Goal: Task Accomplishment & Management: Manage account settings

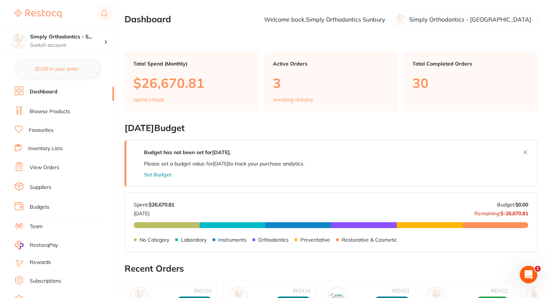
click at [504, 18] on p "Simply Orthodontics - [GEOGRAPHIC_DATA]" at bounding box center [470, 19] width 122 height 7
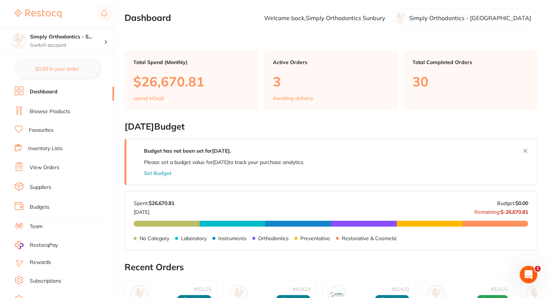
scroll to position [4, 0]
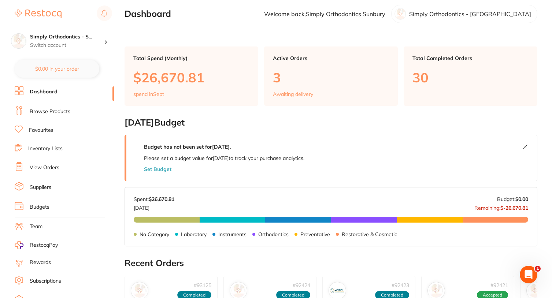
click at [466, 84] on div "Total Completed Orders 30" at bounding box center [471, 76] width 134 height 59
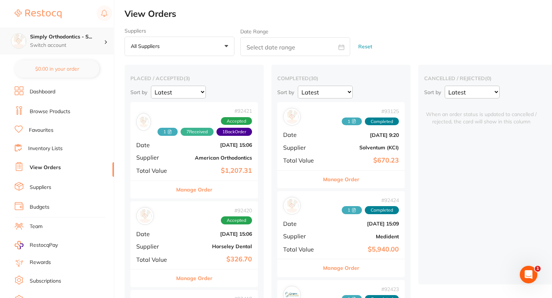
click at [102, 41] on div "Simply Orthodontics - S... Switch account" at bounding box center [67, 40] width 74 height 15
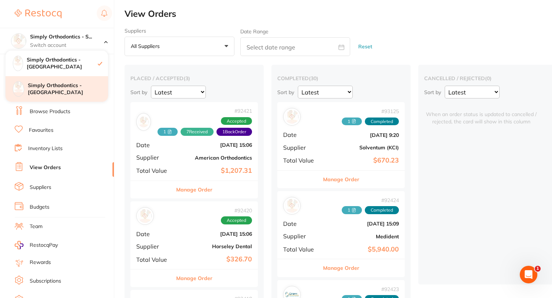
click at [58, 91] on h4 "Simply Orthodontics - [GEOGRAPHIC_DATA]" at bounding box center [68, 89] width 80 height 14
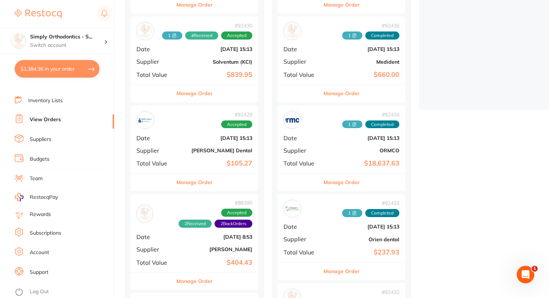
scroll to position [181, 0]
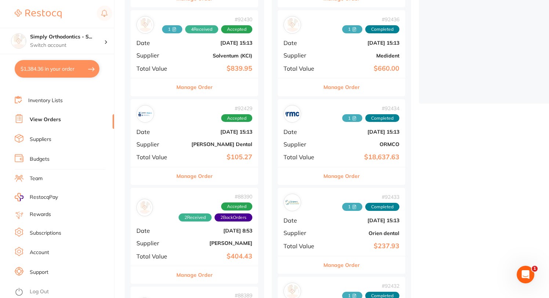
click at [40, 249] on link "Account" at bounding box center [39, 252] width 19 height 7
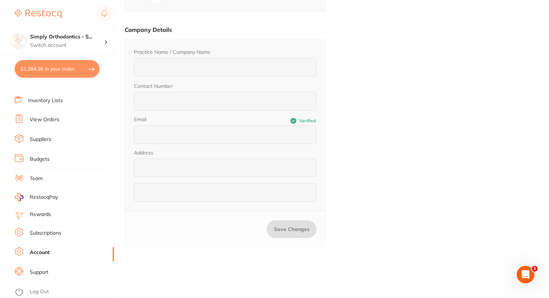
type input "Simply Orthodontics - [GEOGRAPHIC_DATA]"
type input "0433 963 668"
type input "orders@simplyortho.com.au"
type input "15-17 Overton Lea Boulevard"
type input "Sydenham VIC 3037"
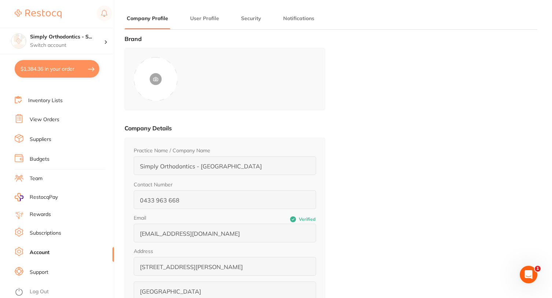
type input "Simply Orthodontics"
type input "Sunbury"
type input "[PERSON_NAME][EMAIL_ADDRESS][DOMAIN_NAME]"
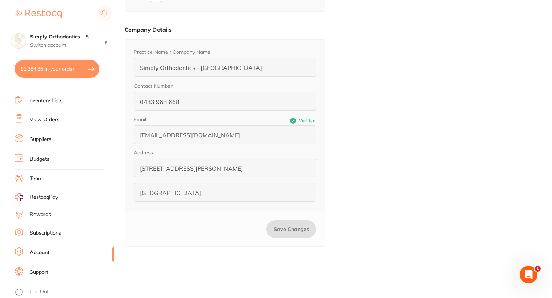
scroll to position [99, 0]
click at [37, 136] on link "Suppliers" at bounding box center [41, 139] width 22 height 7
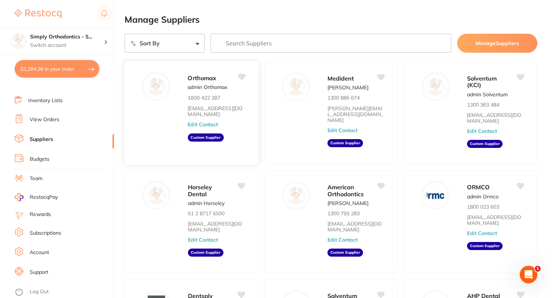
click at [203, 122] on button "Edit Contact" at bounding box center [203, 125] width 30 height 6
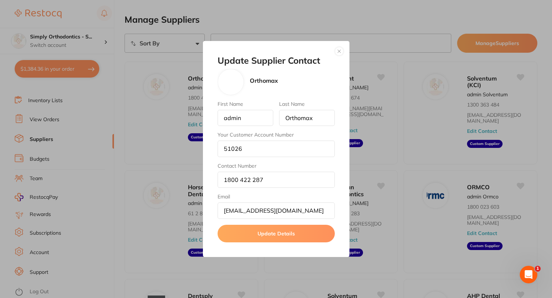
click at [339, 50] on button "button" at bounding box center [339, 51] width 9 height 9
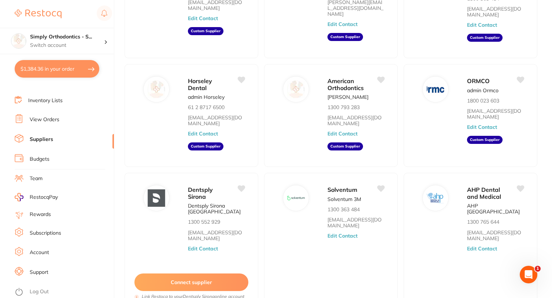
scroll to position [54, 0]
click at [38, 249] on link "Account" at bounding box center [39, 252] width 19 height 7
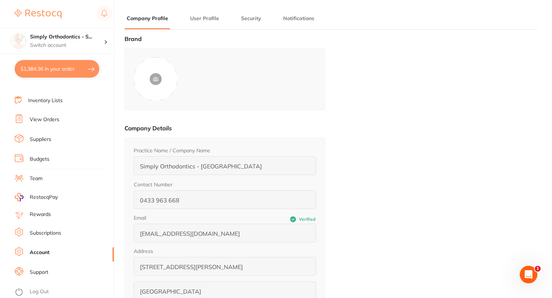
type input "Simply Orthodontics"
type input "Sunbury"
type input "[PERSON_NAME][EMAIL_ADDRESS][DOMAIN_NAME]"
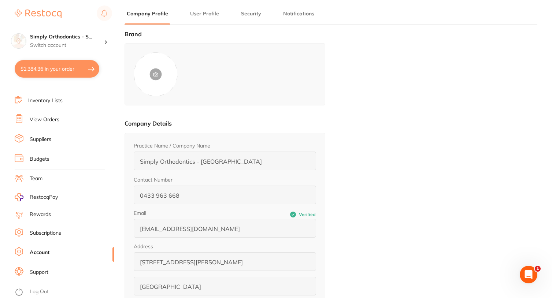
scroll to position [7, 0]
click at [203, 14] on button "User Profile" at bounding box center [204, 12] width 33 height 7
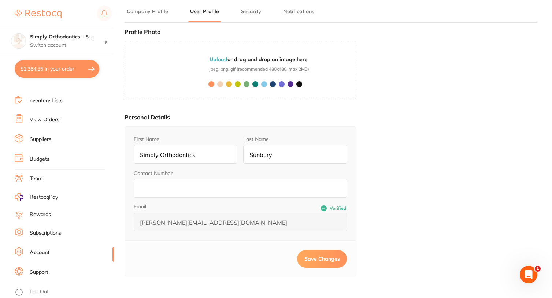
scroll to position [10, 0]
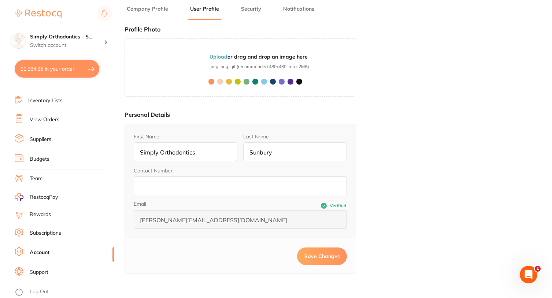
click at [250, 12] on button "Security" at bounding box center [251, 8] width 25 height 7
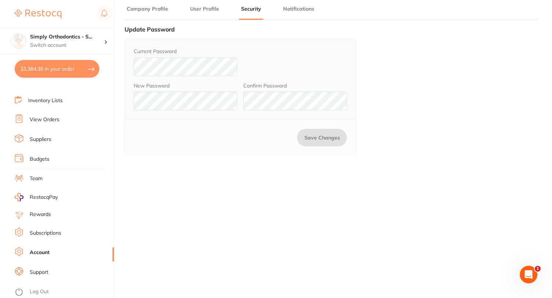
click at [305, 10] on button "Notifications" at bounding box center [299, 8] width 36 height 7
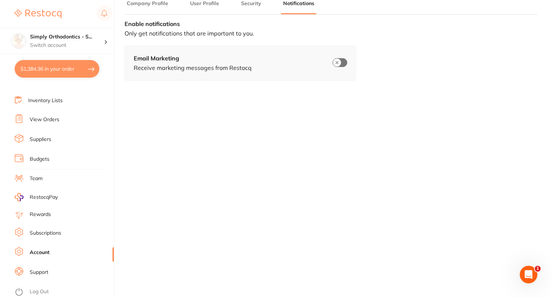
scroll to position [15, 0]
click at [157, 4] on button "Company Profile" at bounding box center [148, 3] width 46 height 7
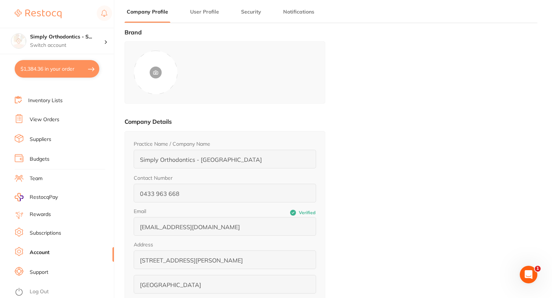
scroll to position [7, 0]
click at [37, 136] on link "Suppliers" at bounding box center [41, 139] width 22 height 7
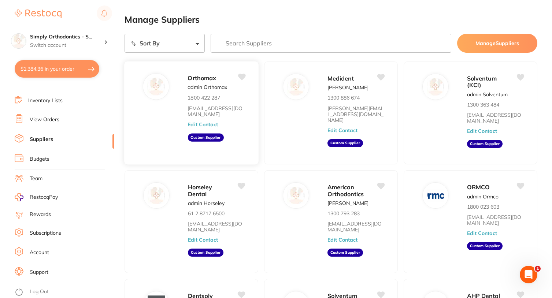
click at [206, 93] on div "Orthomax admin Orthomax 1800 422 287 info@orthomax.com.au Edit Contact Custom S…" at bounding box center [219, 115] width 63 height 84
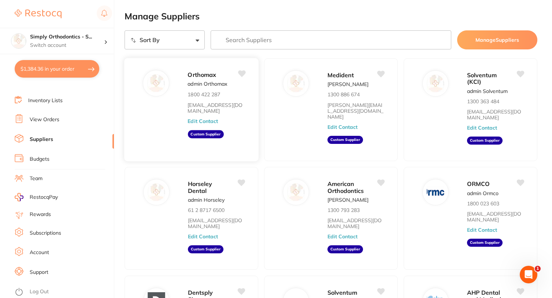
scroll to position [3, 0]
click at [207, 118] on button "Edit Contact" at bounding box center [203, 121] width 30 height 6
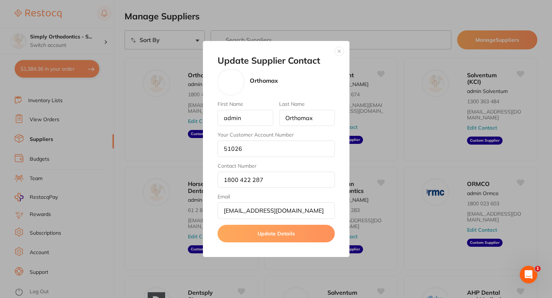
click at [339, 51] on button "button" at bounding box center [339, 51] width 9 height 9
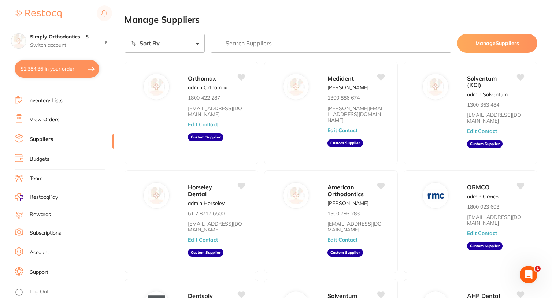
scroll to position [0, 0]
click at [503, 43] on button "Manage Suppliers" at bounding box center [497, 43] width 80 height 19
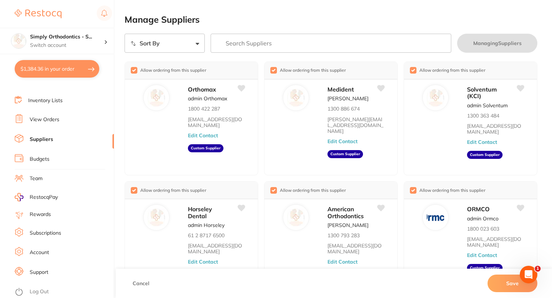
scroll to position [7, 0]
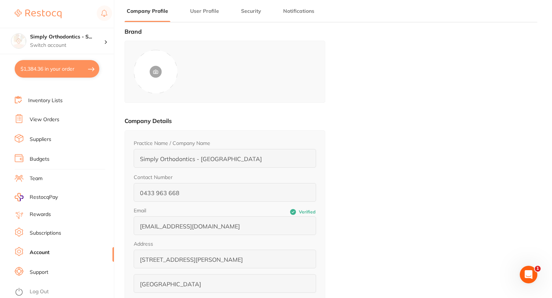
type input "Simply Orthodontics"
type input "Sunbury"
type input "[PERSON_NAME][EMAIL_ADDRESS][DOMAIN_NAME]"
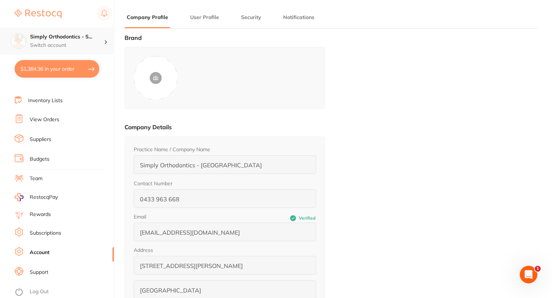
scroll to position [1, 0]
click at [47, 97] on link "Inventory Lists" at bounding box center [45, 100] width 34 height 7
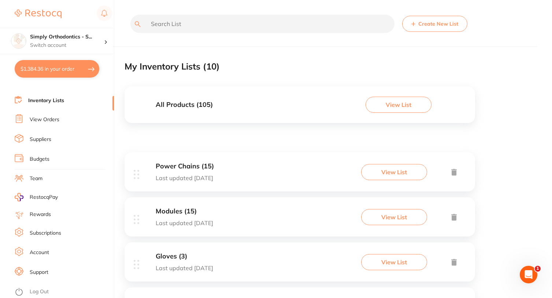
click at [398, 104] on button "View List" at bounding box center [399, 105] width 66 height 16
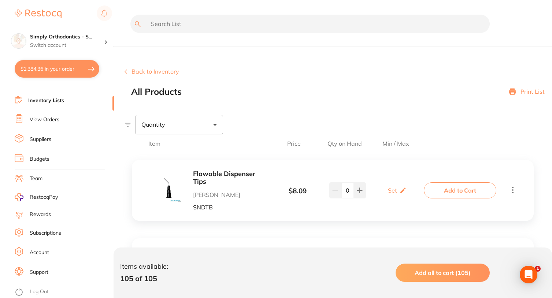
click at [236, 76] on div "Back to Inventory All Products Print List" at bounding box center [339, 82] width 428 height 29
click at [43, 136] on link "Suppliers" at bounding box center [41, 139] width 22 height 7
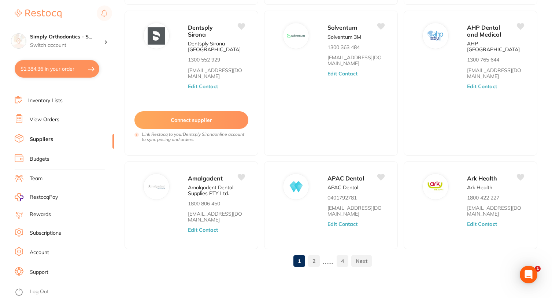
scroll to position [267, 0]
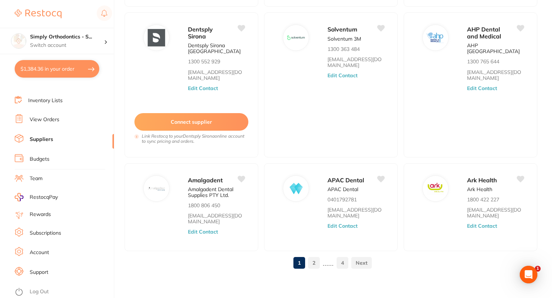
click at [315, 261] on link "2" at bounding box center [314, 263] width 12 height 15
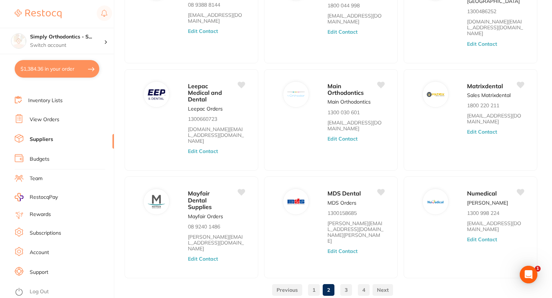
scroll to position [194, 0]
click at [347, 283] on link "3" at bounding box center [347, 290] width 12 height 15
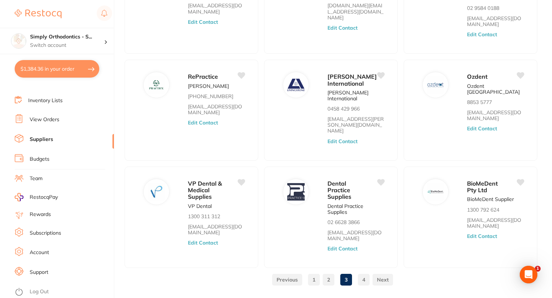
scroll to position [193, 0]
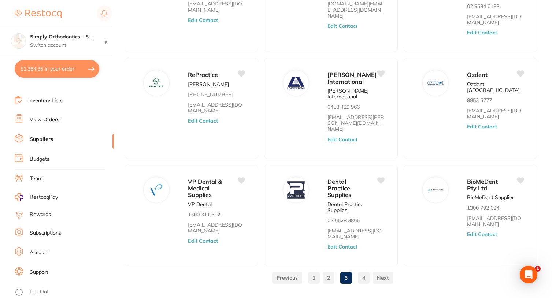
click at [313, 271] on link "1" at bounding box center [314, 278] width 12 height 15
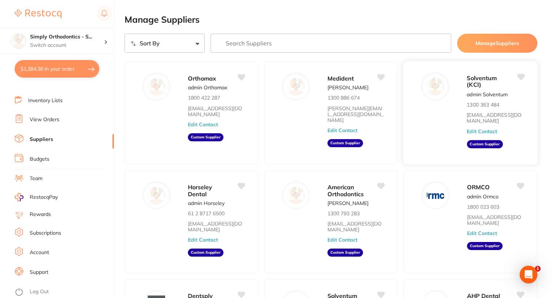
scroll to position [0, 0]
click at [234, 45] on input "search" at bounding box center [331, 43] width 241 height 19
type input "adam dental"
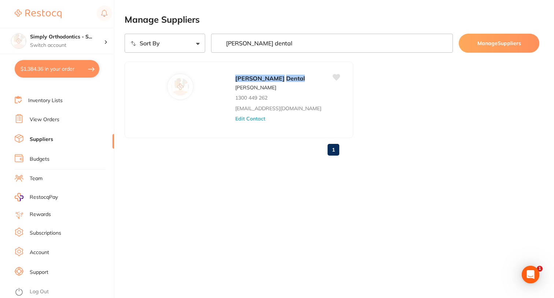
click at [443, 45] on input "adam dental" at bounding box center [332, 43] width 242 height 19
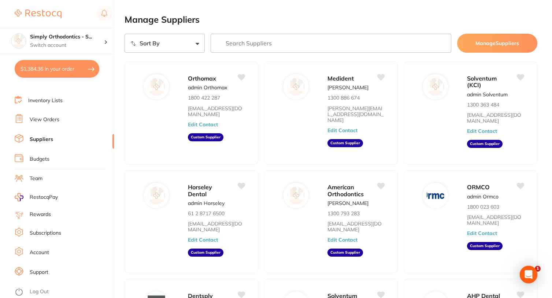
click at [494, 15] on h2 "Manage Suppliers" at bounding box center [331, 20] width 413 height 10
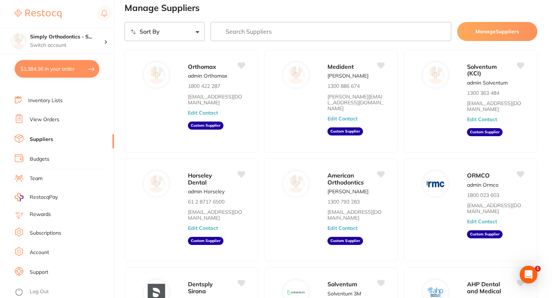
scroll to position [12, 0]
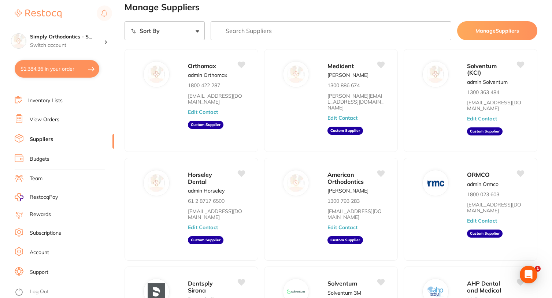
click at [38, 211] on link "Rewards" at bounding box center [40, 214] width 21 height 7
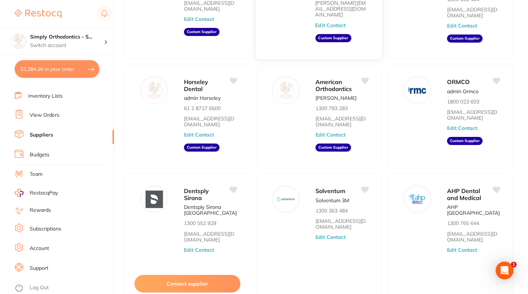
scroll to position [108, 0]
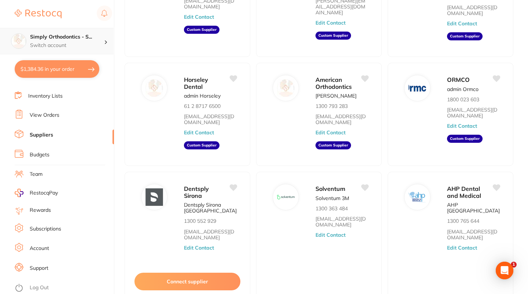
click at [104, 41] on div at bounding box center [109, 41] width 10 height 7
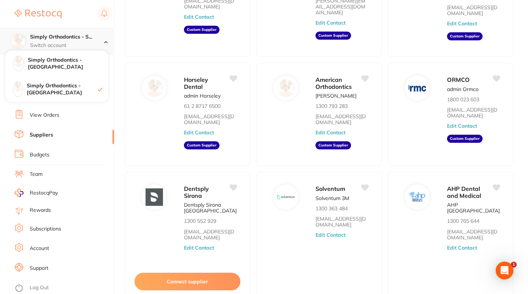
click at [104, 41] on div "Simply Orthodontics - S... Switch account" at bounding box center [67, 40] width 74 height 15
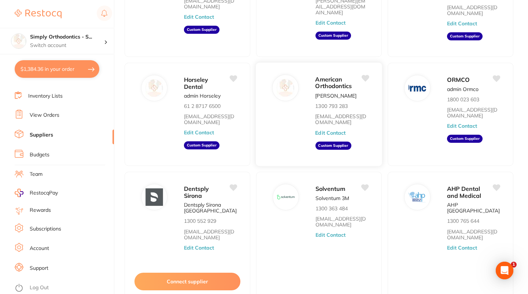
click at [334, 98] on p "Robyn Power" at bounding box center [335, 95] width 41 height 6
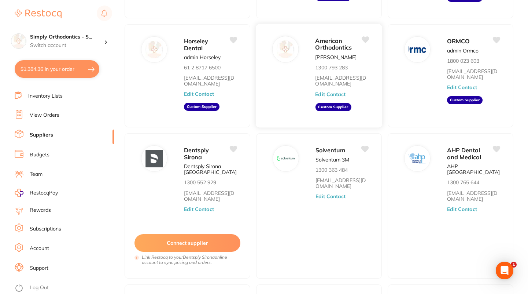
scroll to position [148, 0]
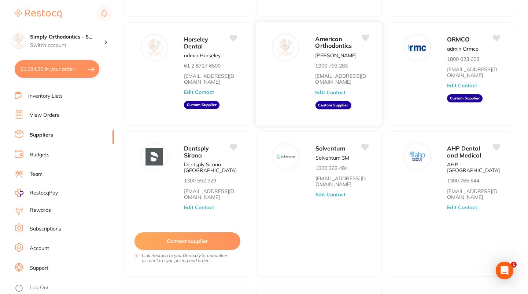
click at [335, 95] on button "Edit Contact" at bounding box center [330, 92] width 30 height 6
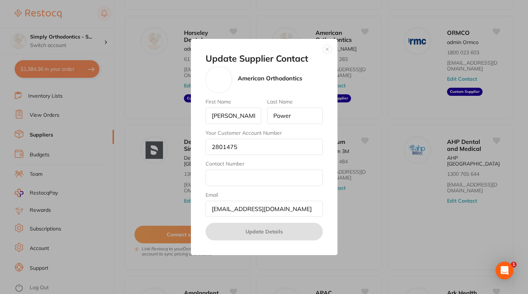
scroll to position [155, 0]
click at [329, 48] on button "button" at bounding box center [327, 49] width 9 height 9
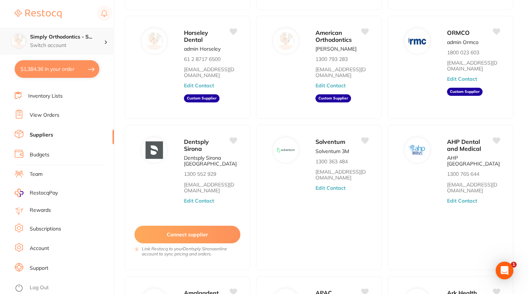
click at [108, 43] on div at bounding box center [109, 41] width 10 height 7
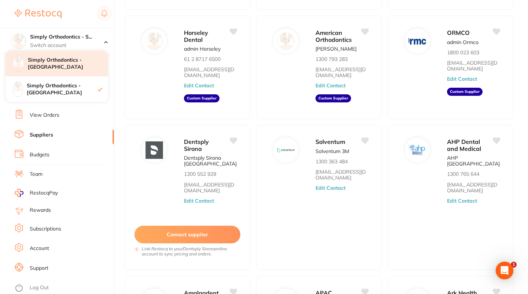
click at [87, 64] on h4 "Simply Orthodontics - [GEOGRAPHIC_DATA]" at bounding box center [68, 63] width 80 height 14
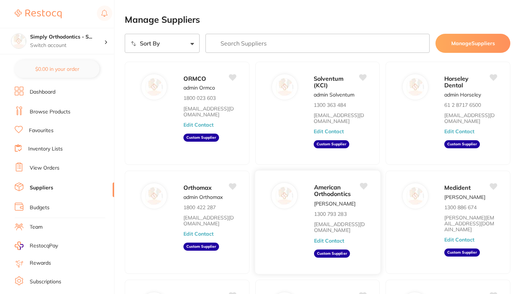
click at [336, 208] on div "American Orthodontics [PERSON_NAME] Power 1300 793 283 [EMAIL_ADDRESS][DOMAIN_N…" at bounding box center [342, 224] width 59 height 84
click at [328, 239] on button "Edit Contact" at bounding box center [328, 241] width 30 height 6
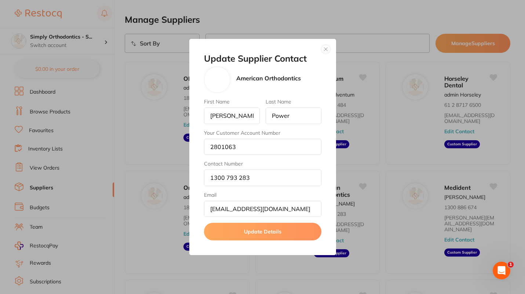
click at [326, 46] on button "button" at bounding box center [325, 49] width 9 height 9
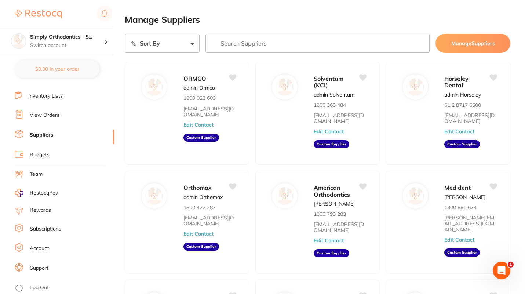
scroll to position [58, 0]
click at [37, 284] on link "Log Out" at bounding box center [39, 287] width 19 height 7
